Goal: Task Accomplishment & Management: Complete application form

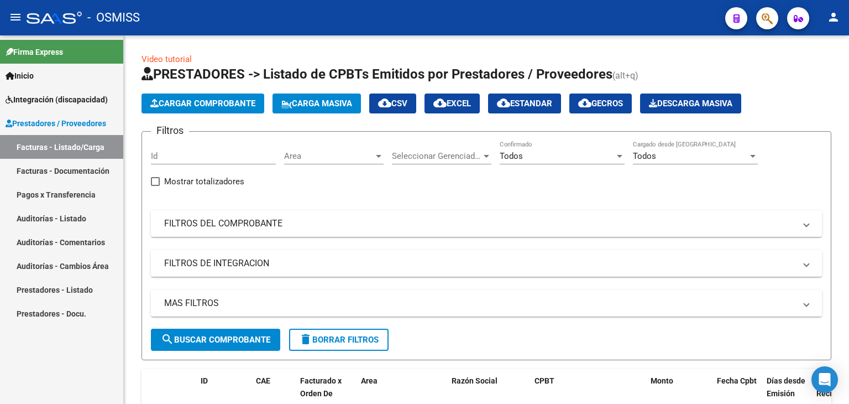
click at [22, 70] on span "Inicio" at bounding box center [20, 76] width 28 height 12
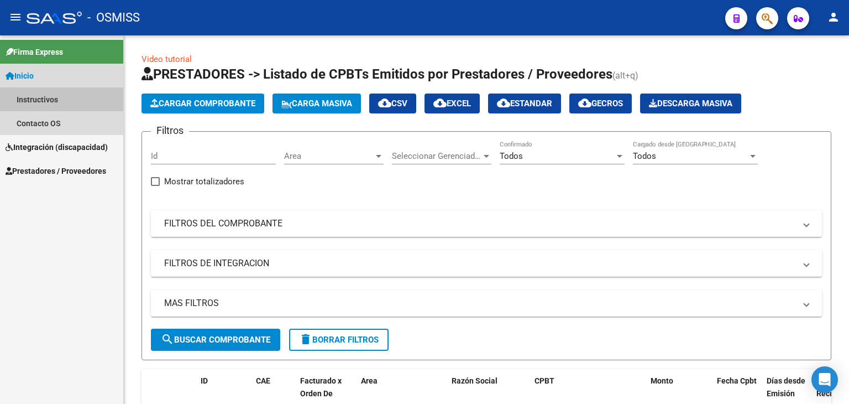
click at [27, 101] on link "Instructivos" at bounding box center [61, 99] width 123 height 24
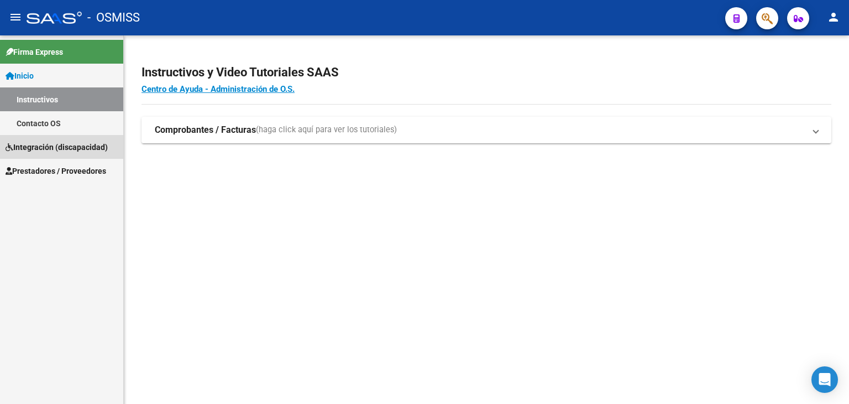
click at [31, 142] on span "Integración (discapacidad)" at bounding box center [57, 147] width 102 height 12
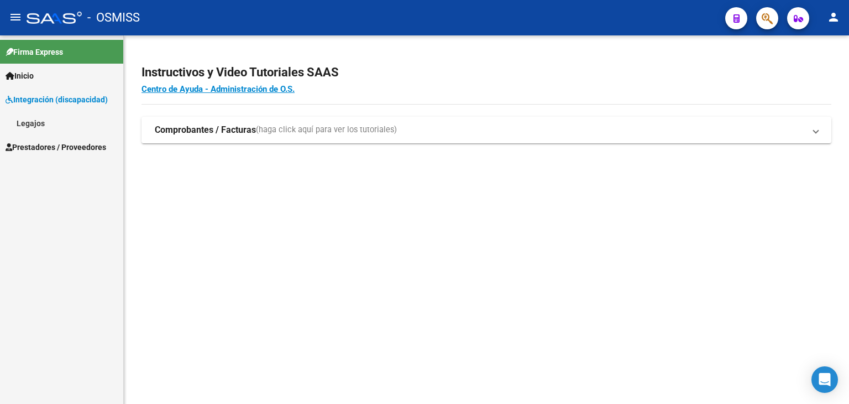
click at [20, 125] on link "Legajos" at bounding box center [61, 123] width 123 height 24
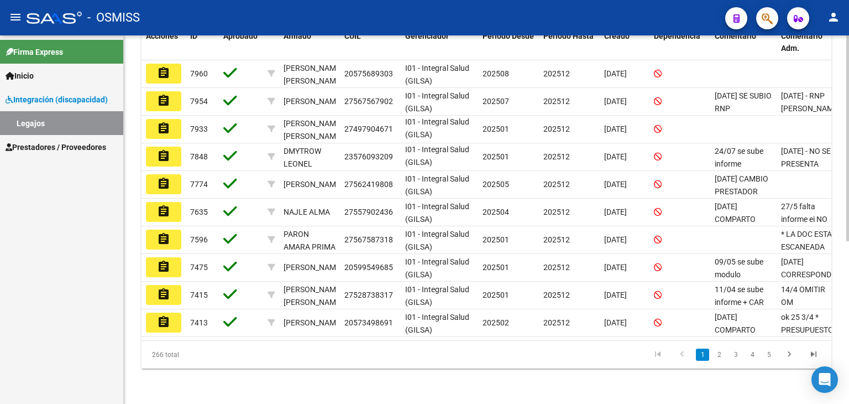
scroll to position [291, 0]
click at [719, 356] on link "2" at bounding box center [719, 354] width 13 height 12
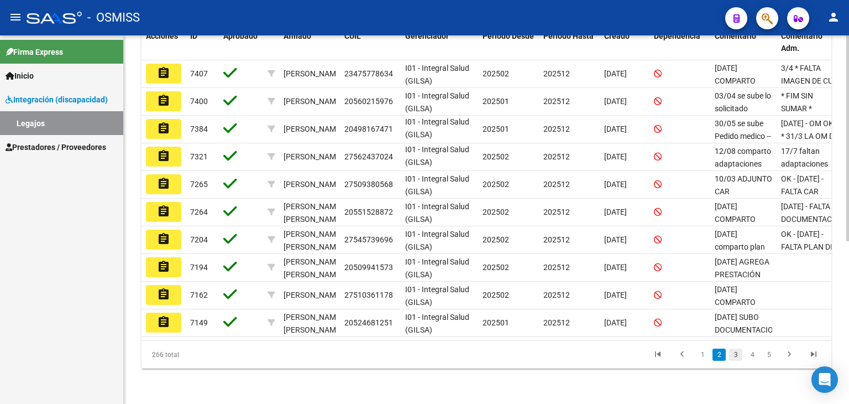
click at [734, 354] on link "3" at bounding box center [735, 354] width 13 height 12
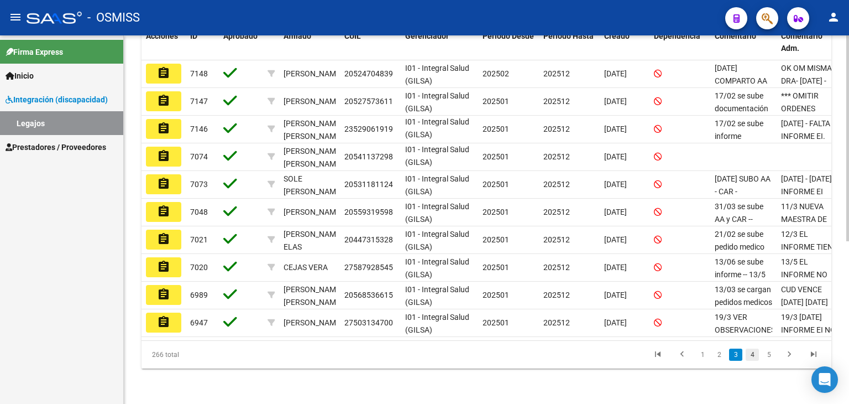
click at [754, 355] on link "4" at bounding box center [752, 354] width 13 height 12
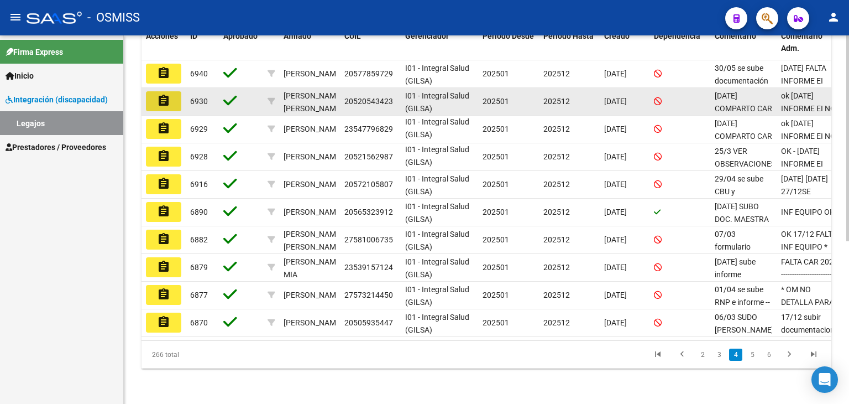
click at [168, 94] on mat-icon "assignment" at bounding box center [163, 100] width 13 height 13
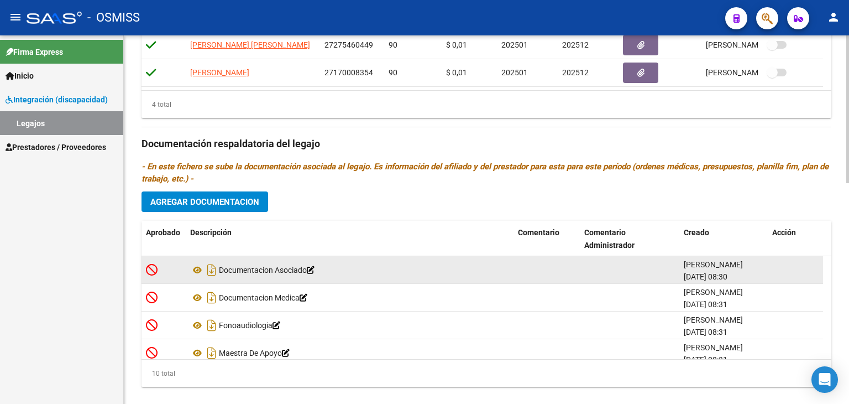
scroll to position [550, 0]
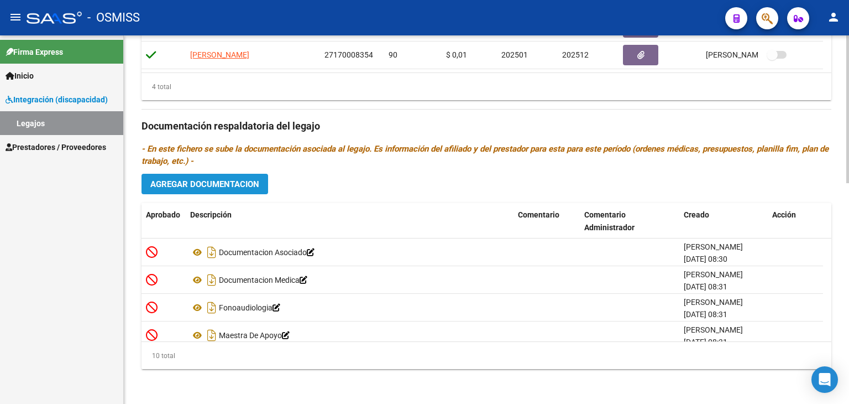
click at [212, 180] on span "Agregar Documentacion" at bounding box center [204, 184] width 109 height 10
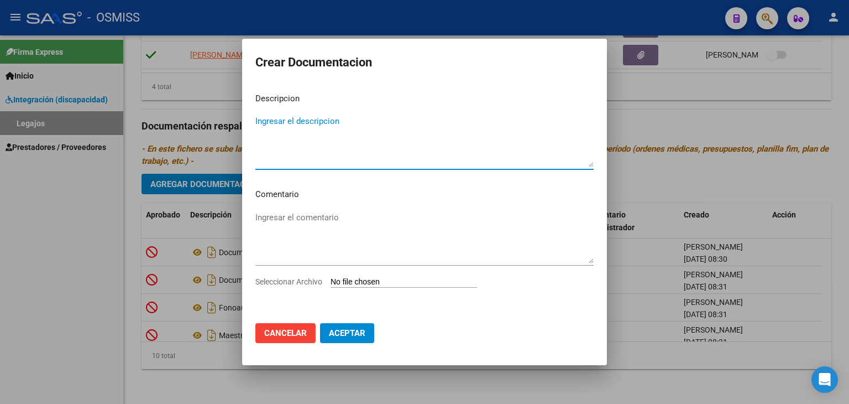
click at [405, 279] on input "Seleccionar Archivo" at bounding box center [404, 282] width 147 height 11
type input "C:\fakepath\RNP [PERSON_NAME].pdf"
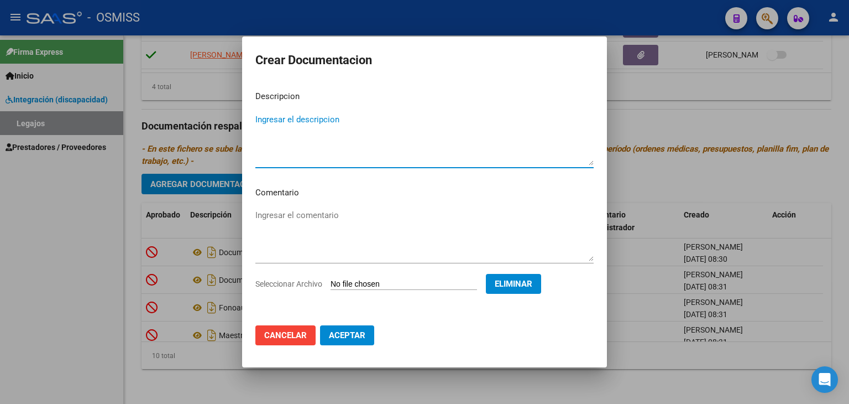
click at [267, 134] on textarea "Ingresar el descripcion" at bounding box center [424, 139] width 338 height 52
drag, startPoint x: 386, startPoint y: 118, endPoint x: 203, endPoint y: 118, distance: 183.0
click at [203, 118] on div "Crear Documentacion Descripcion RNP ACTUALIZADO [PERSON_NAME] Ingresar el descr…" at bounding box center [424, 202] width 849 height 404
type textarea "RNP ACTUALIZADO [PERSON_NAME]"
click at [347, 335] on span "Aceptar" at bounding box center [347, 335] width 36 height 10
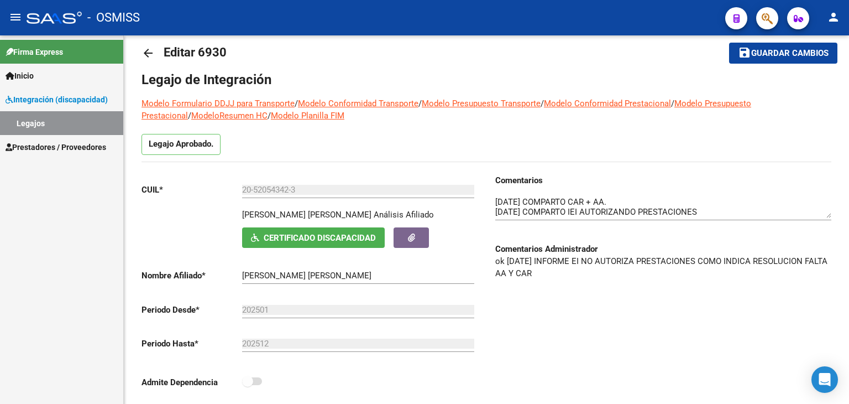
scroll to position [0, 0]
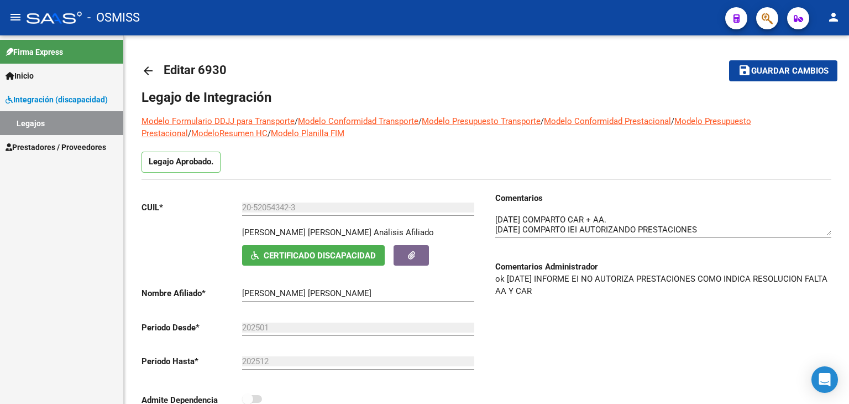
click at [144, 67] on mat-icon "arrow_back" at bounding box center [148, 70] width 13 height 13
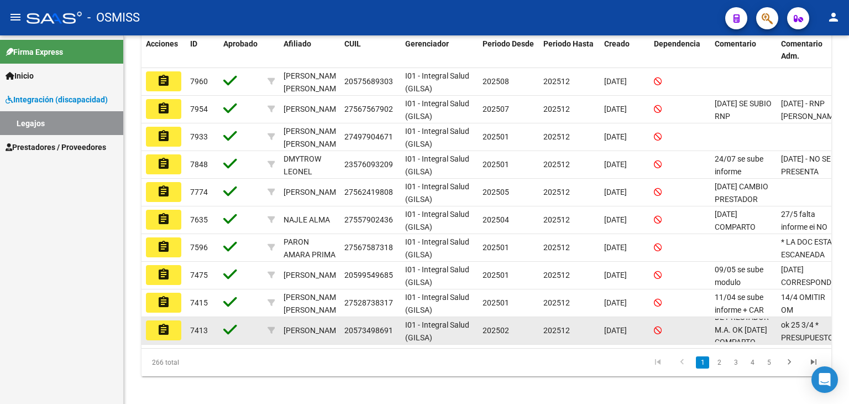
scroll to position [111, 0]
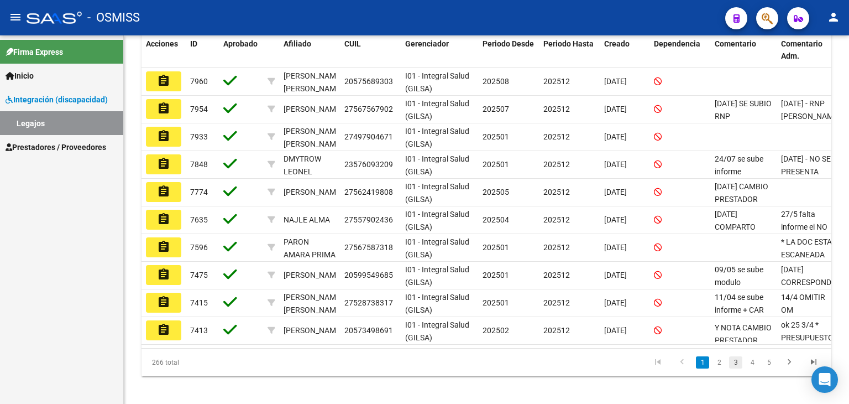
click at [742, 368] on link "3" at bounding box center [735, 362] width 13 height 12
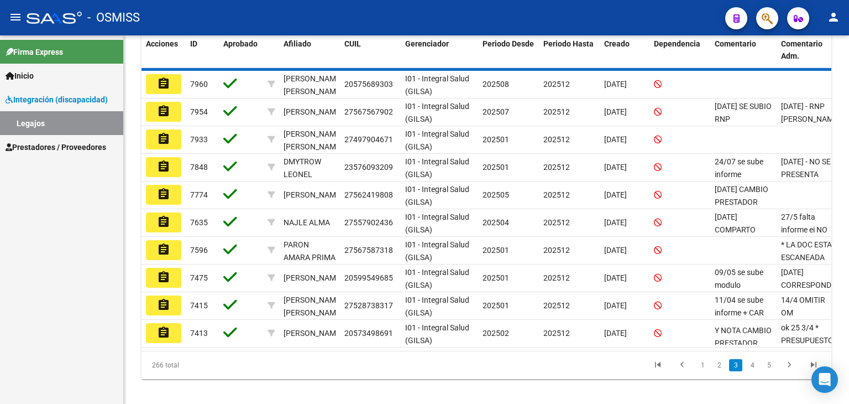
scroll to position [27, 0]
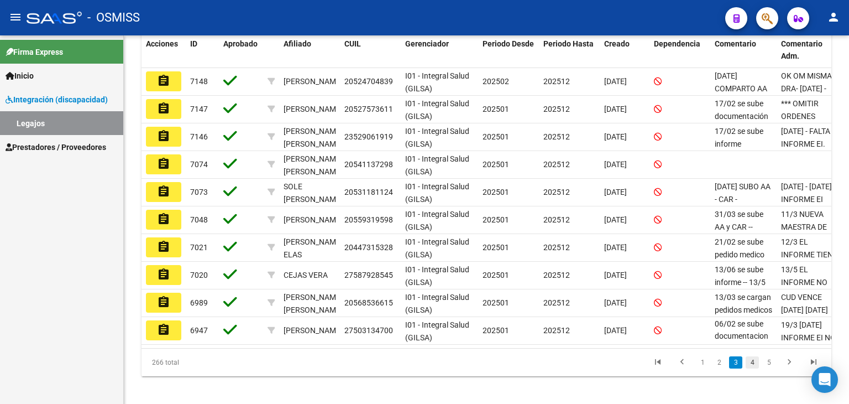
click at [750, 368] on link "4" at bounding box center [752, 362] width 13 height 12
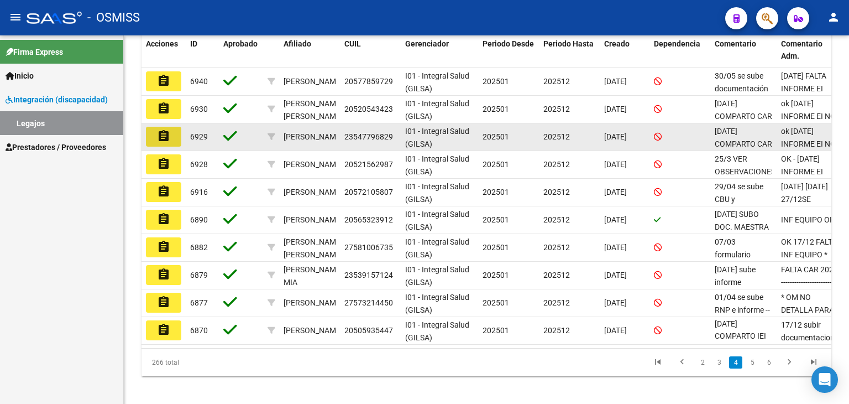
click at [170, 135] on button "assignment" at bounding box center [163, 137] width 35 height 20
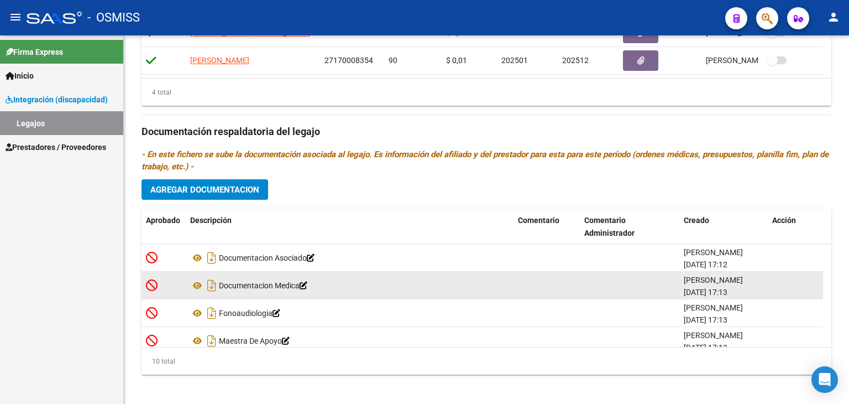
scroll to position [550, 0]
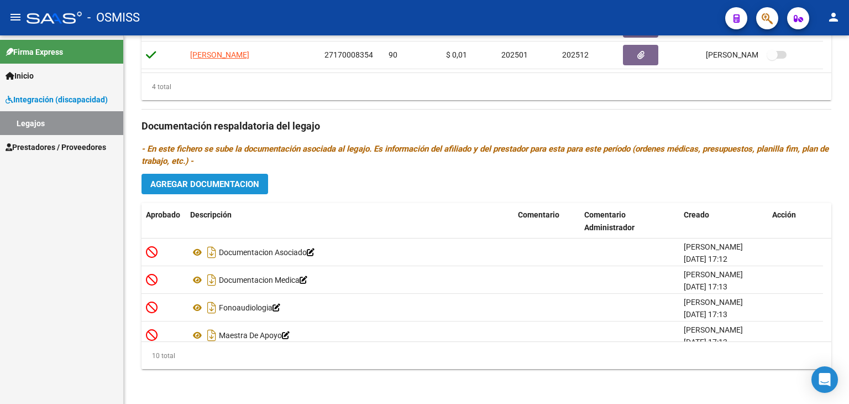
click at [210, 189] on button "Agregar Documentacion" at bounding box center [205, 184] width 127 height 20
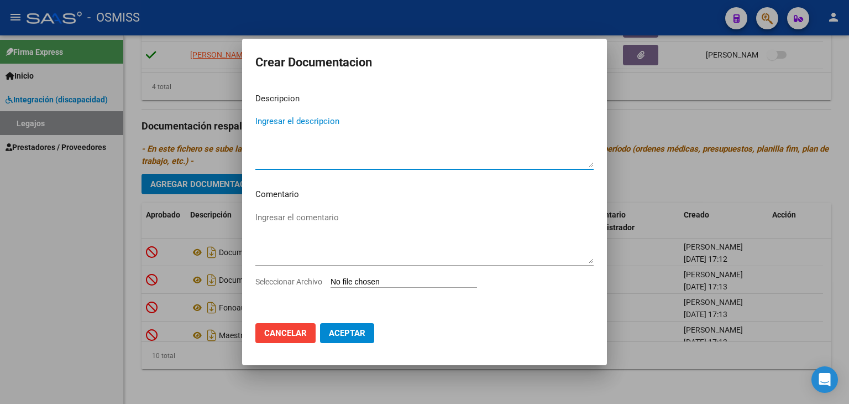
click at [345, 282] on input "Seleccionar Archivo" at bounding box center [404, 282] width 147 height 11
type input "C:\fakepath\RNP [PERSON_NAME].pdf"
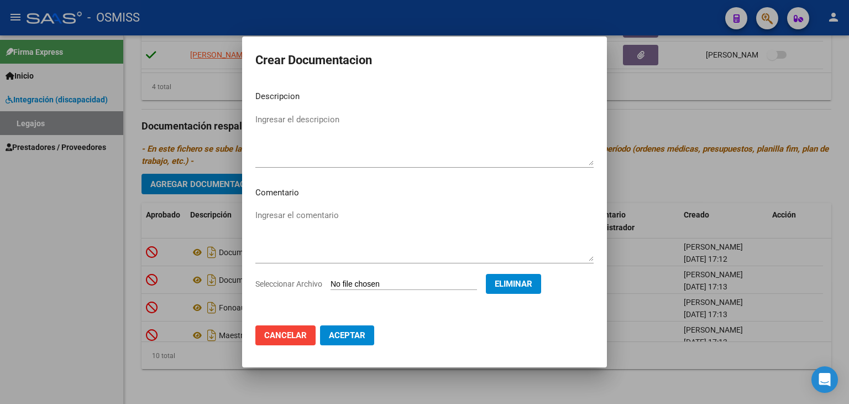
click at [292, 116] on textarea "Ingresar el descripcion" at bounding box center [424, 139] width 338 height 52
paste textarea "RNP ACTUALIZADO [PERSON_NAME]"
type textarea "RNP ACTUALIZADO [PERSON_NAME]"
click at [357, 340] on button "Aceptar" at bounding box center [347, 335] width 54 height 20
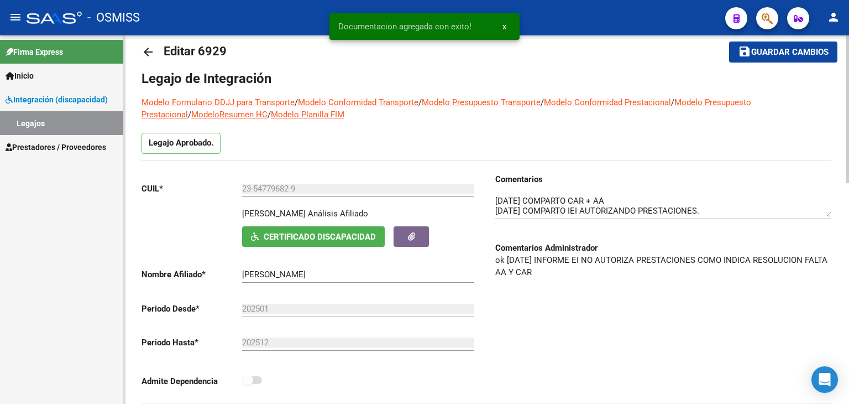
scroll to position [0, 0]
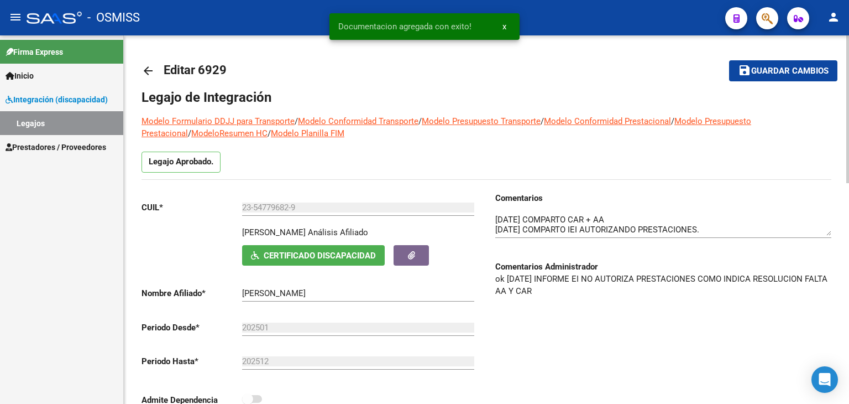
click at [798, 74] on span "Guardar cambios" at bounding box center [789, 71] width 77 height 10
